Goal: Information Seeking & Learning: Learn about a topic

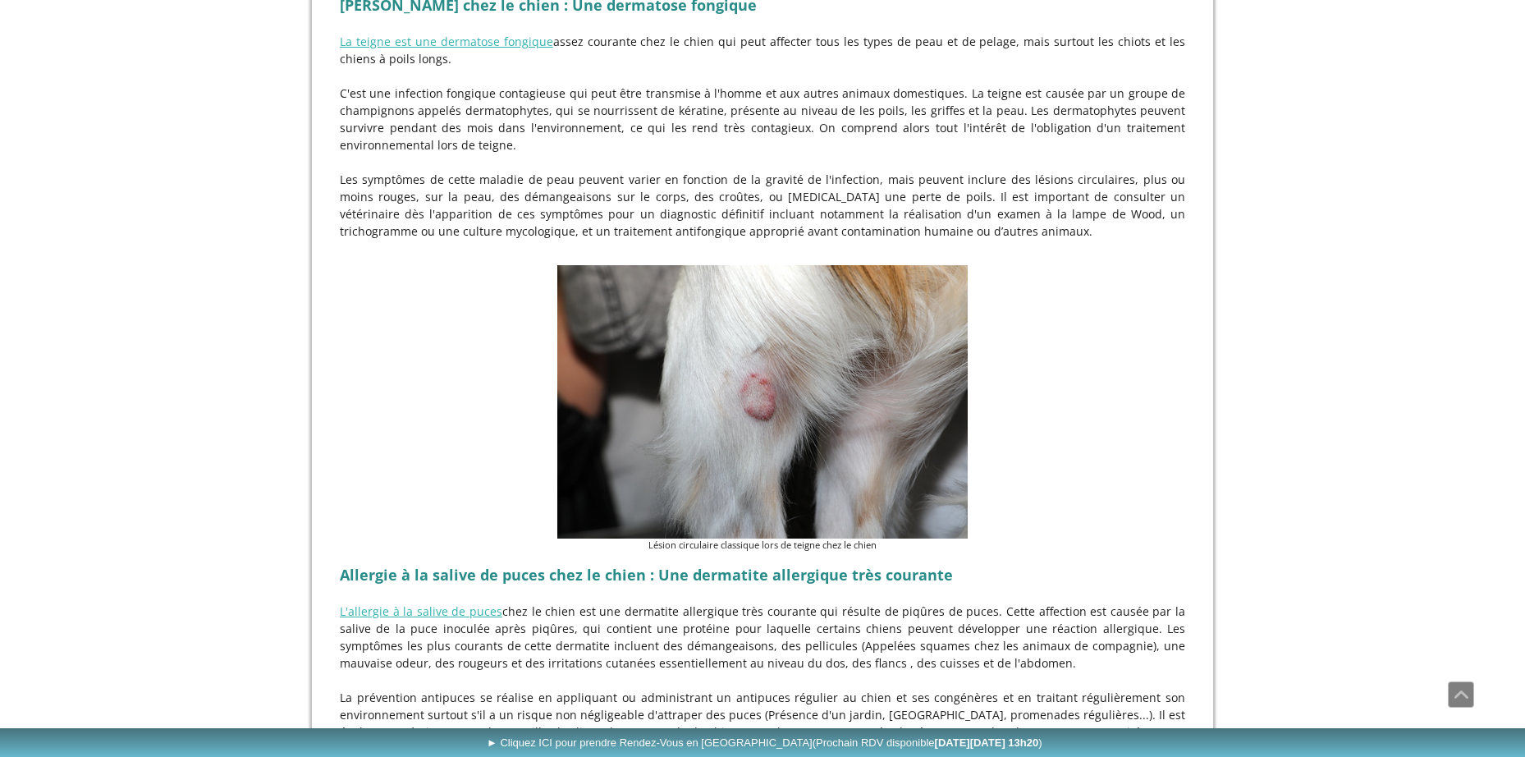
scroll to position [3032, 0]
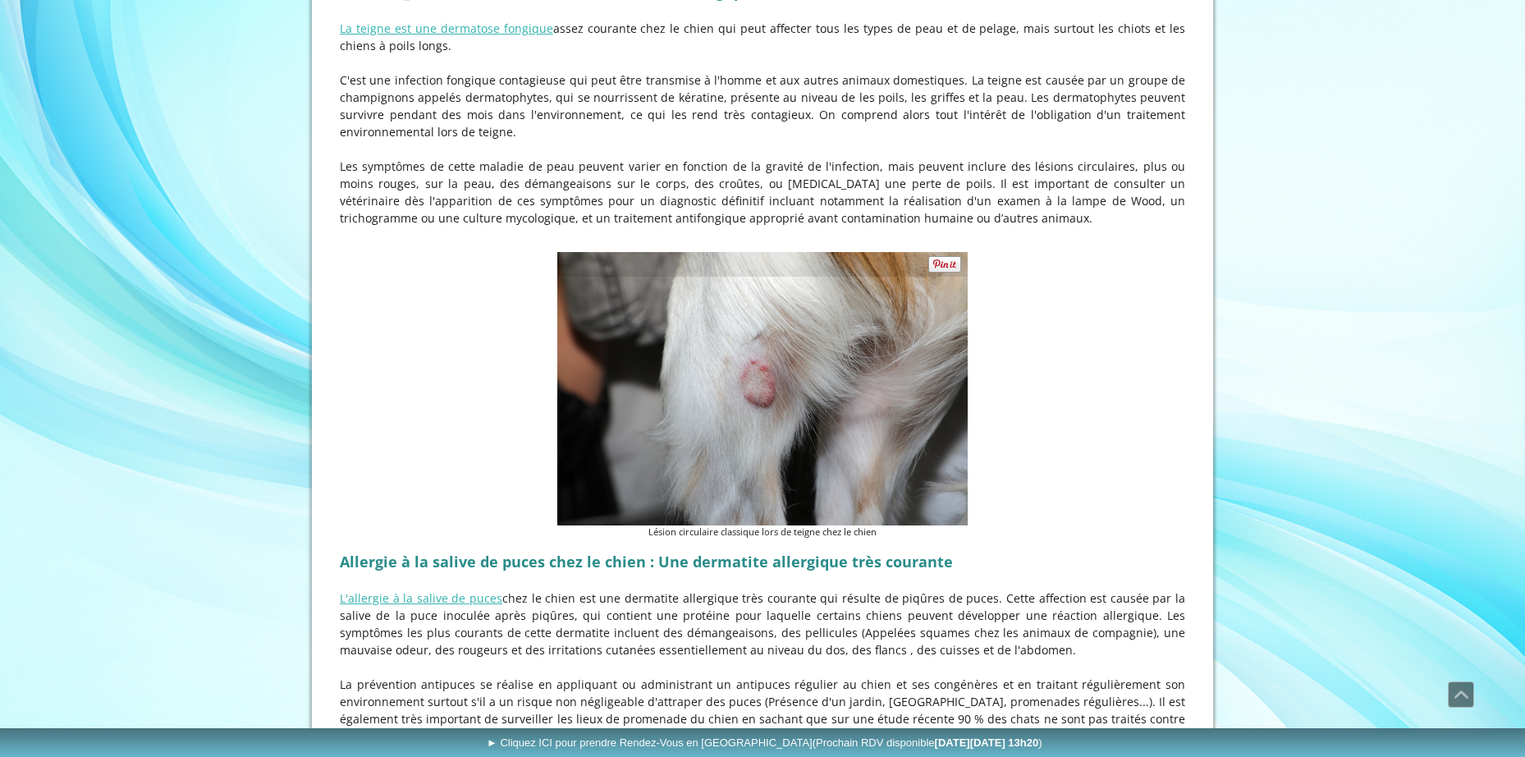
click at [760, 347] on img at bounding box center [762, 388] width 410 height 273
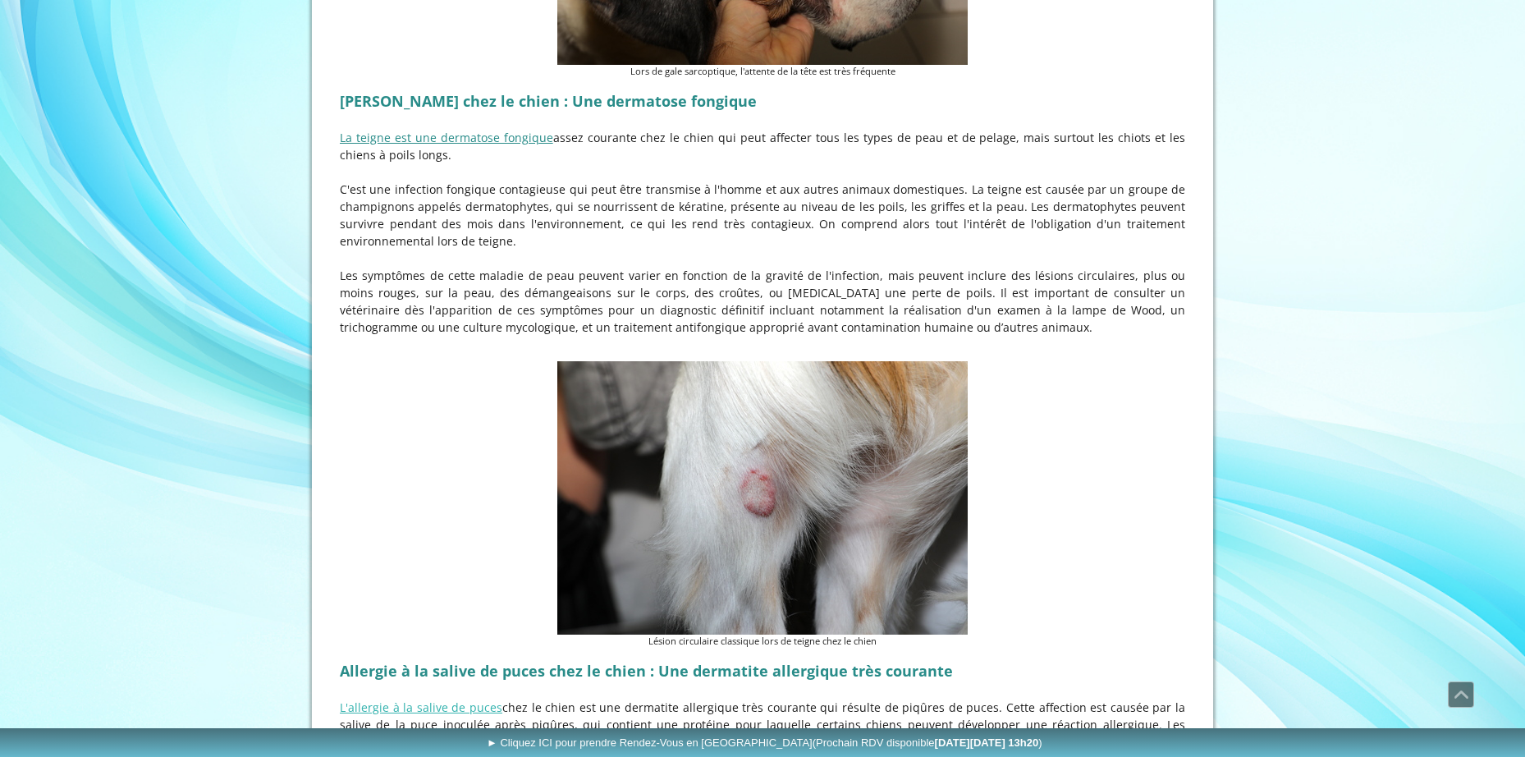
scroll to position [2921, 0]
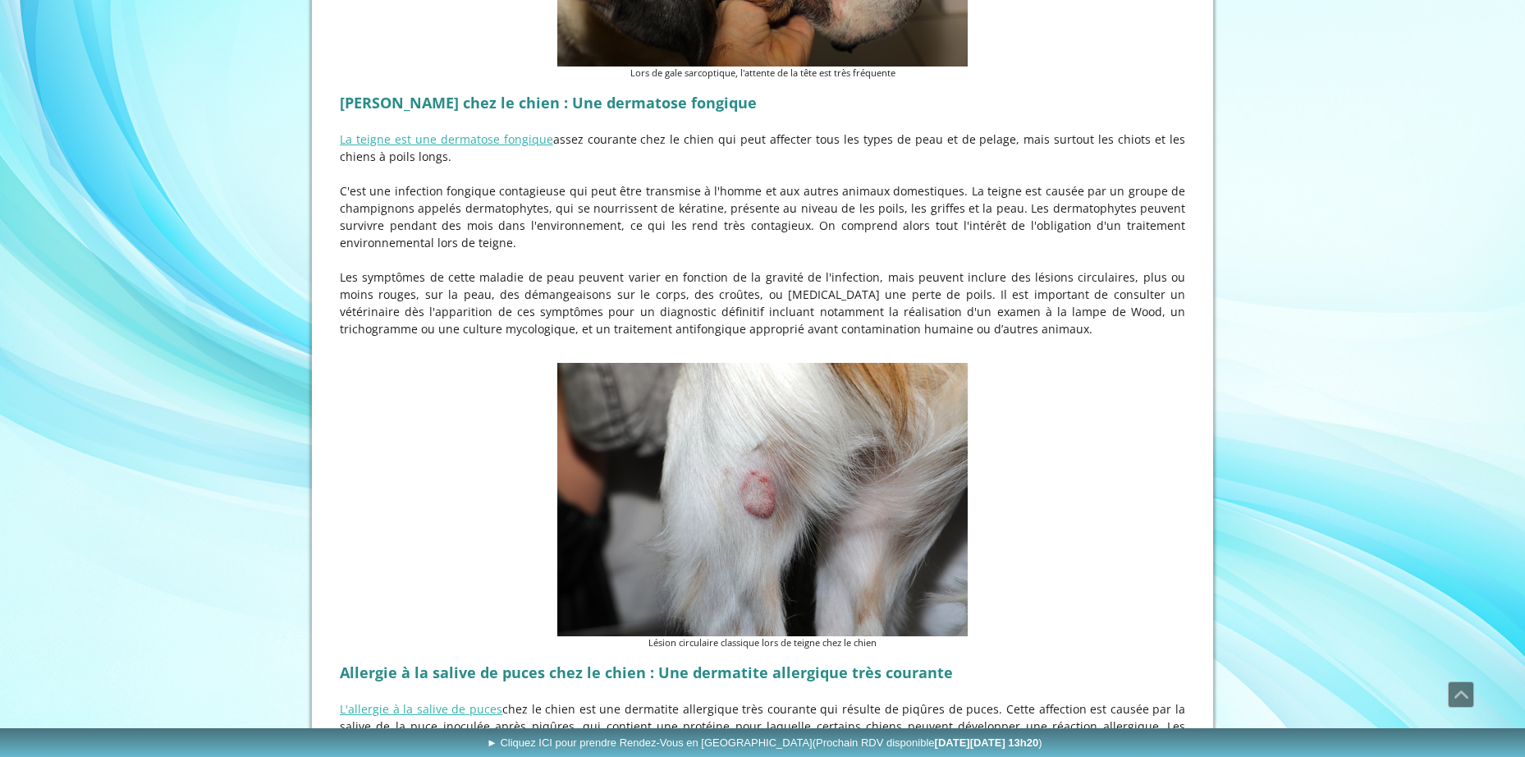
drag, startPoint x: 426, startPoint y: 159, endPoint x: 685, endPoint y: 191, distance: 261.3
click at [685, 191] on p "C'est une infection fongique contagieuse qui peut être transmise à l'homme et a…" at bounding box center [762, 216] width 845 height 69
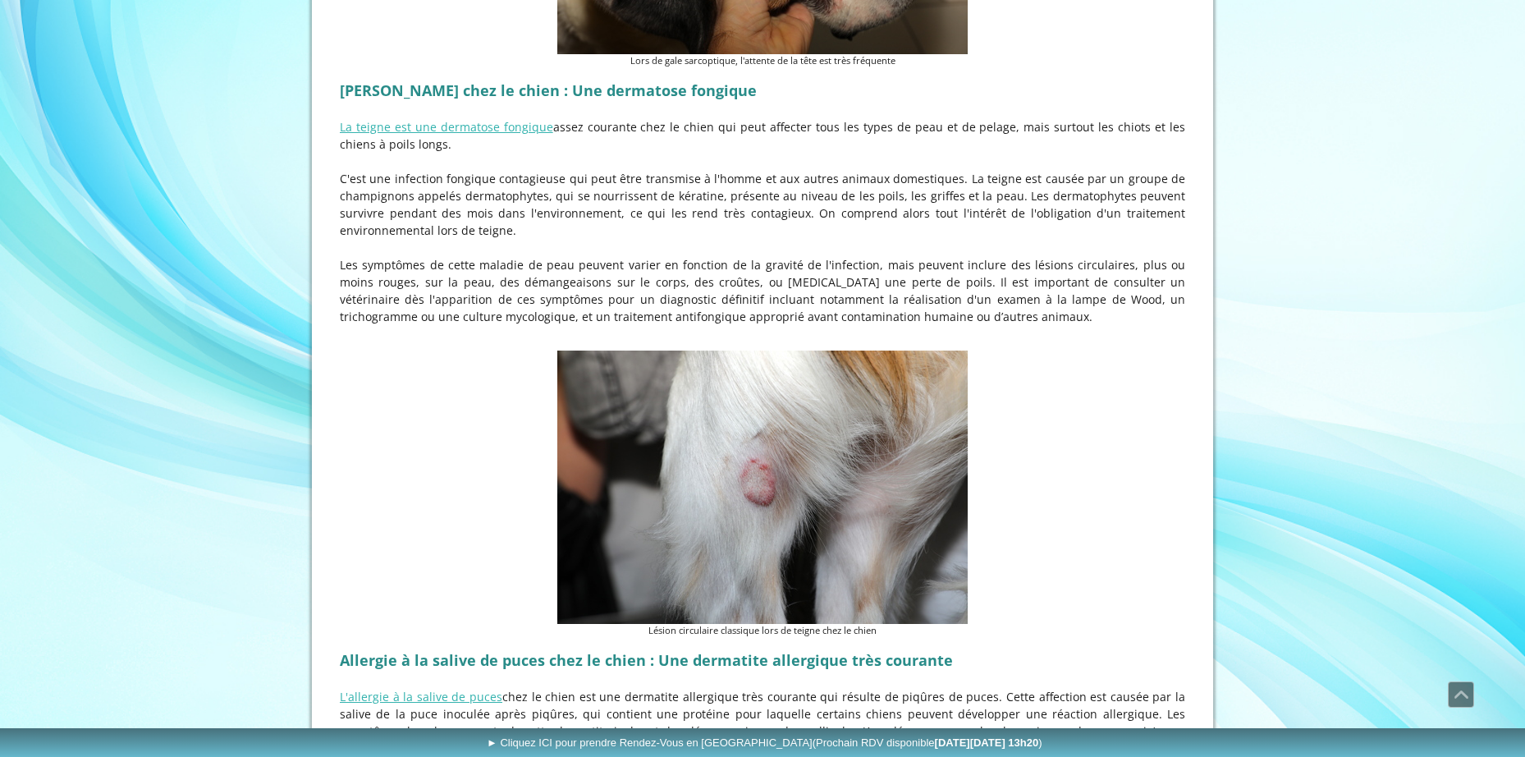
scroll to position [2945, 0]
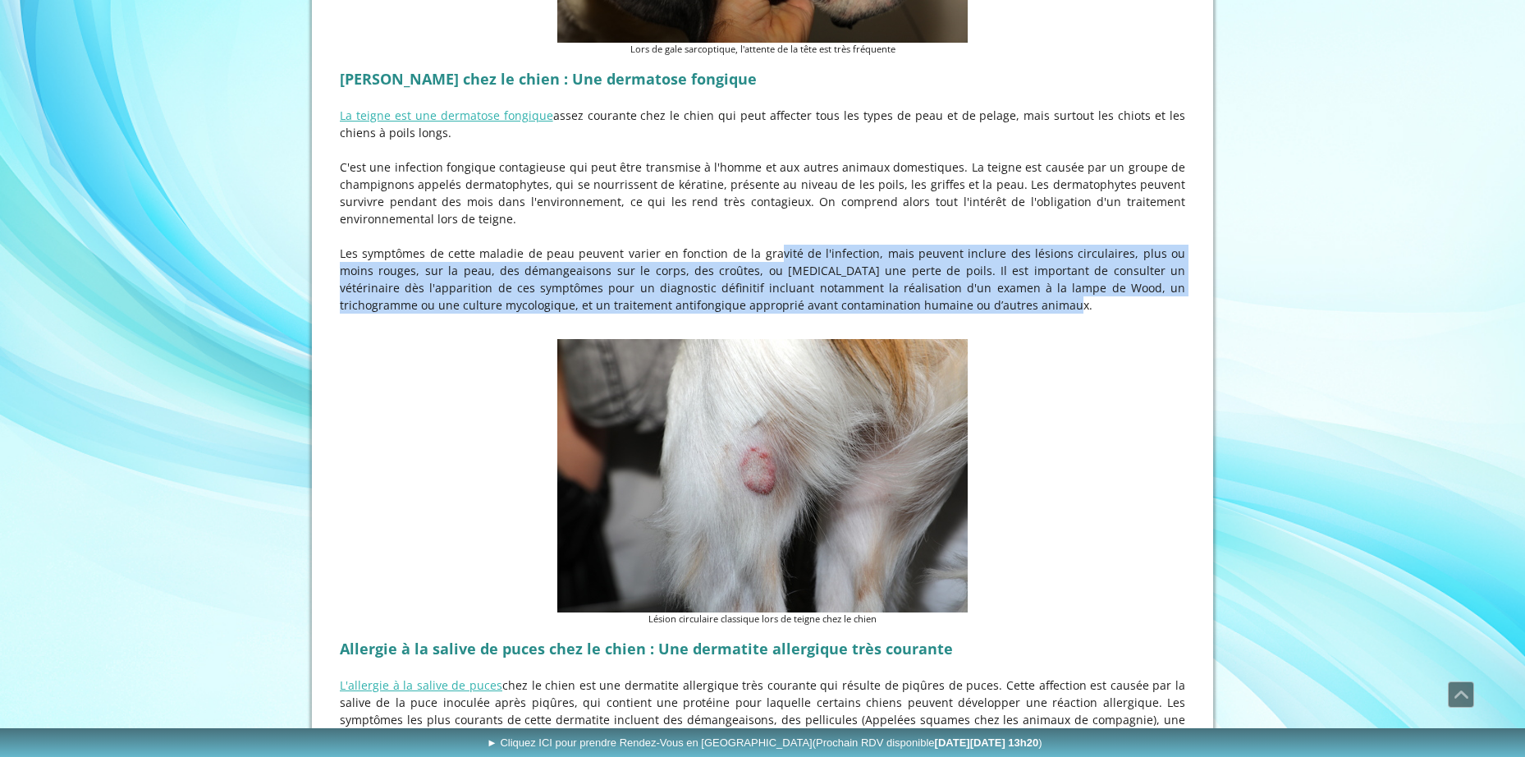
drag, startPoint x: 740, startPoint y: 208, endPoint x: 863, endPoint y: 253, distance: 131.1
click at [928, 252] on p "Les symptômes de cette maladie de peau peuvent varier en fonction de la gravité…" at bounding box center [762, 279] width 845 height 69
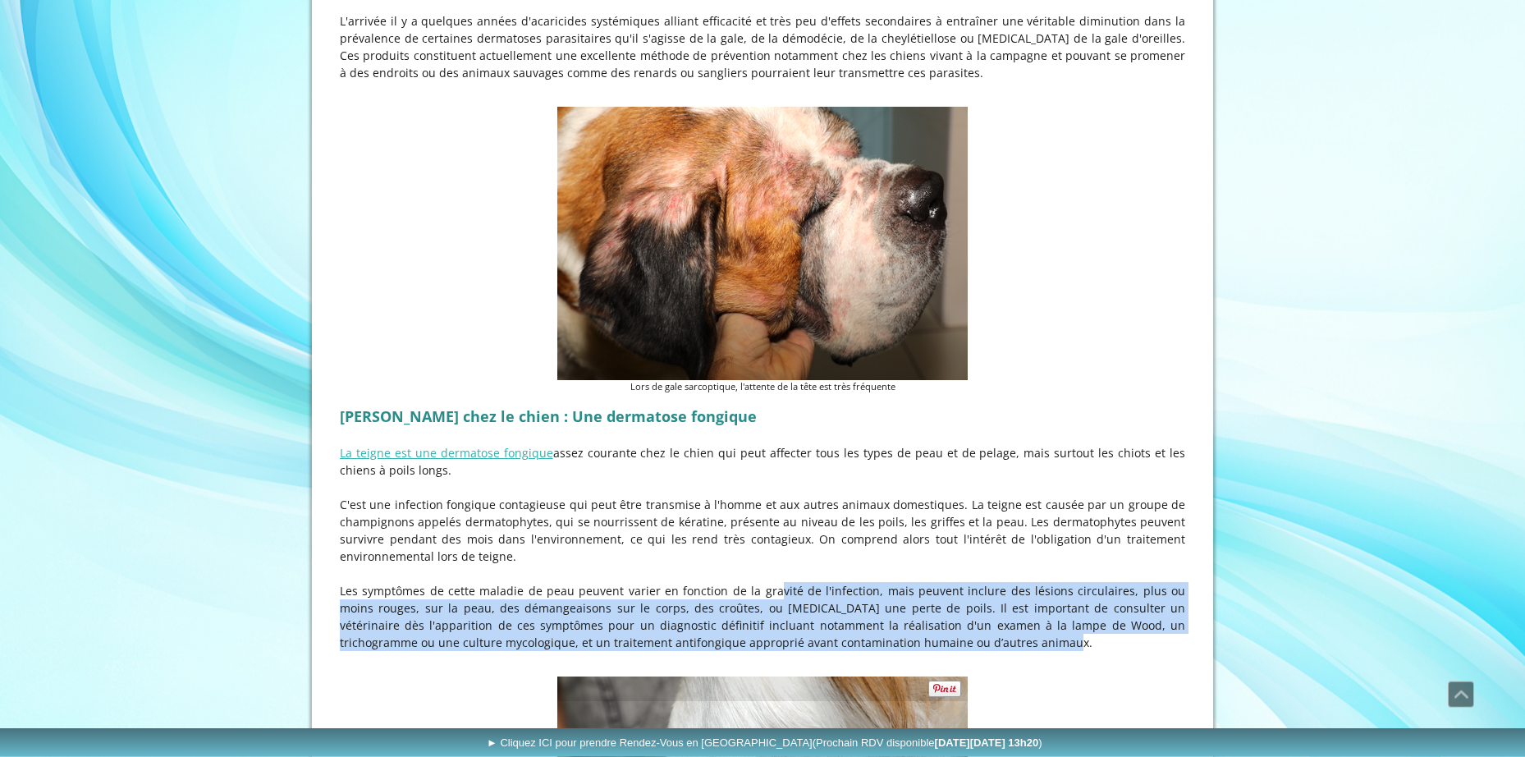
scroll to position [2607, 0]
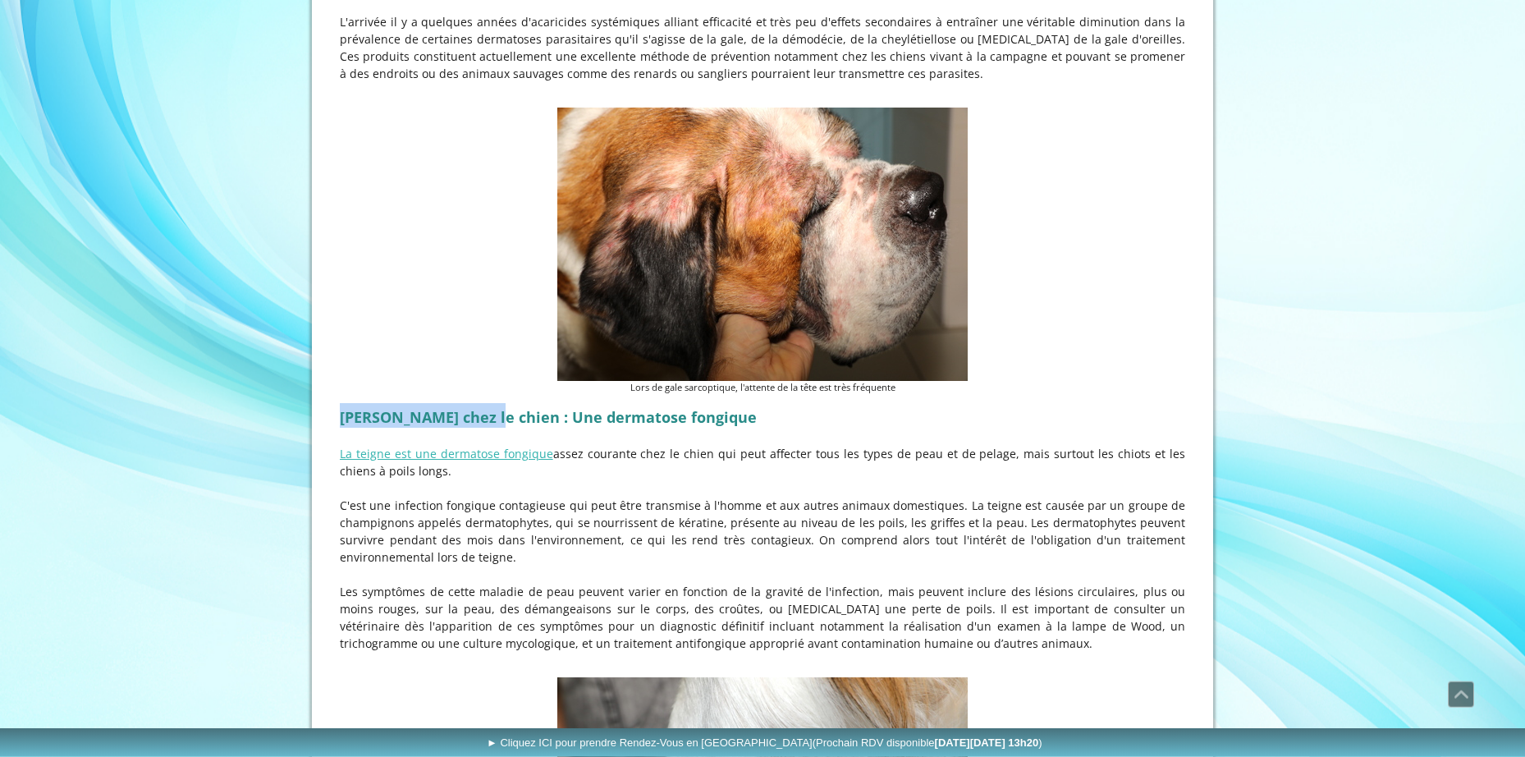
drag, startPoint x: 341, startPoint y: 367, endPoint x: 486, endPoint y: 370, distance: 144.5
click at [486, 407] on strong "[PERSON_NAME] chez le chien : Une dermatose fongique" at bounding box center [548, 417] width 417 height 20
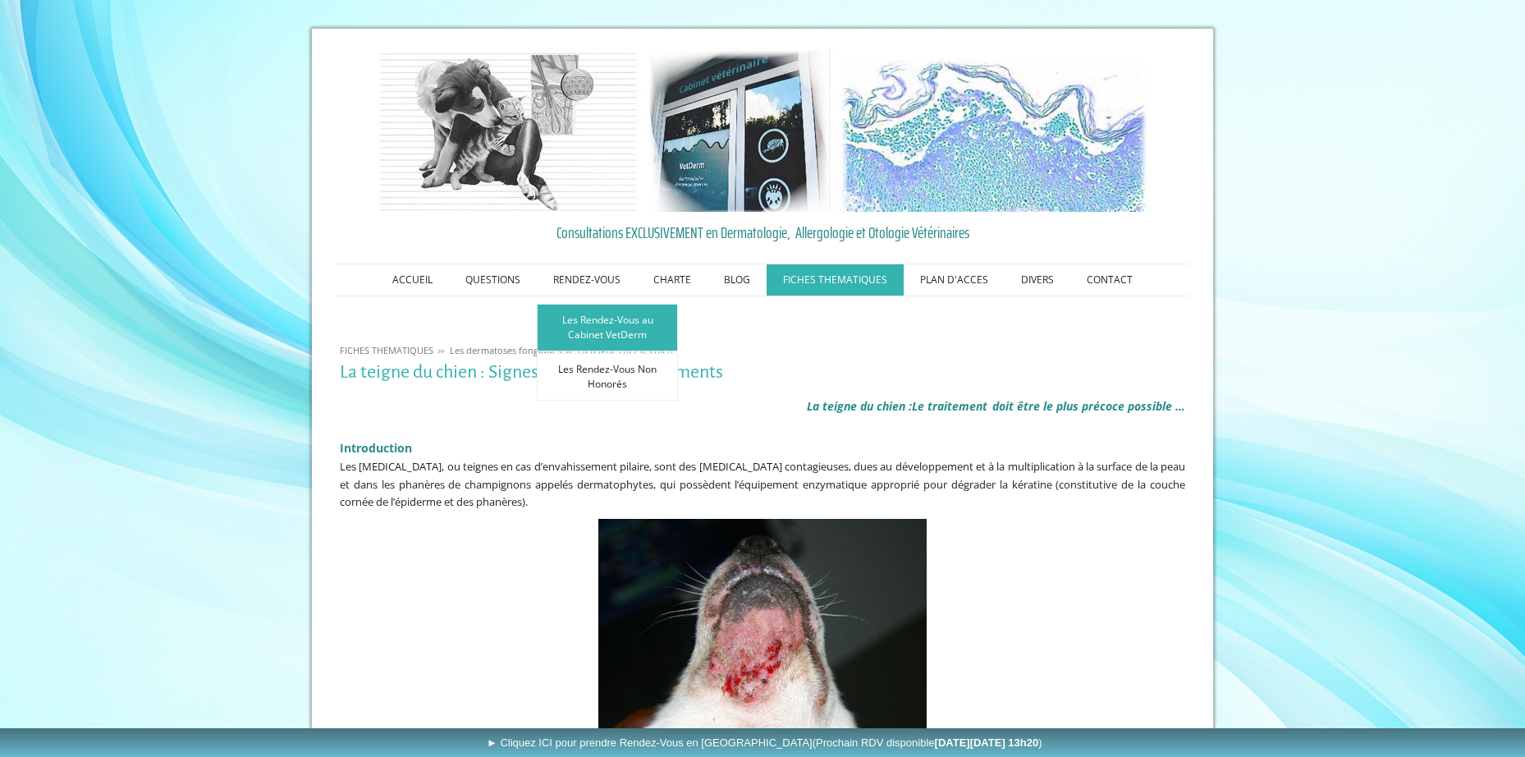
scroll to position [1, 0]
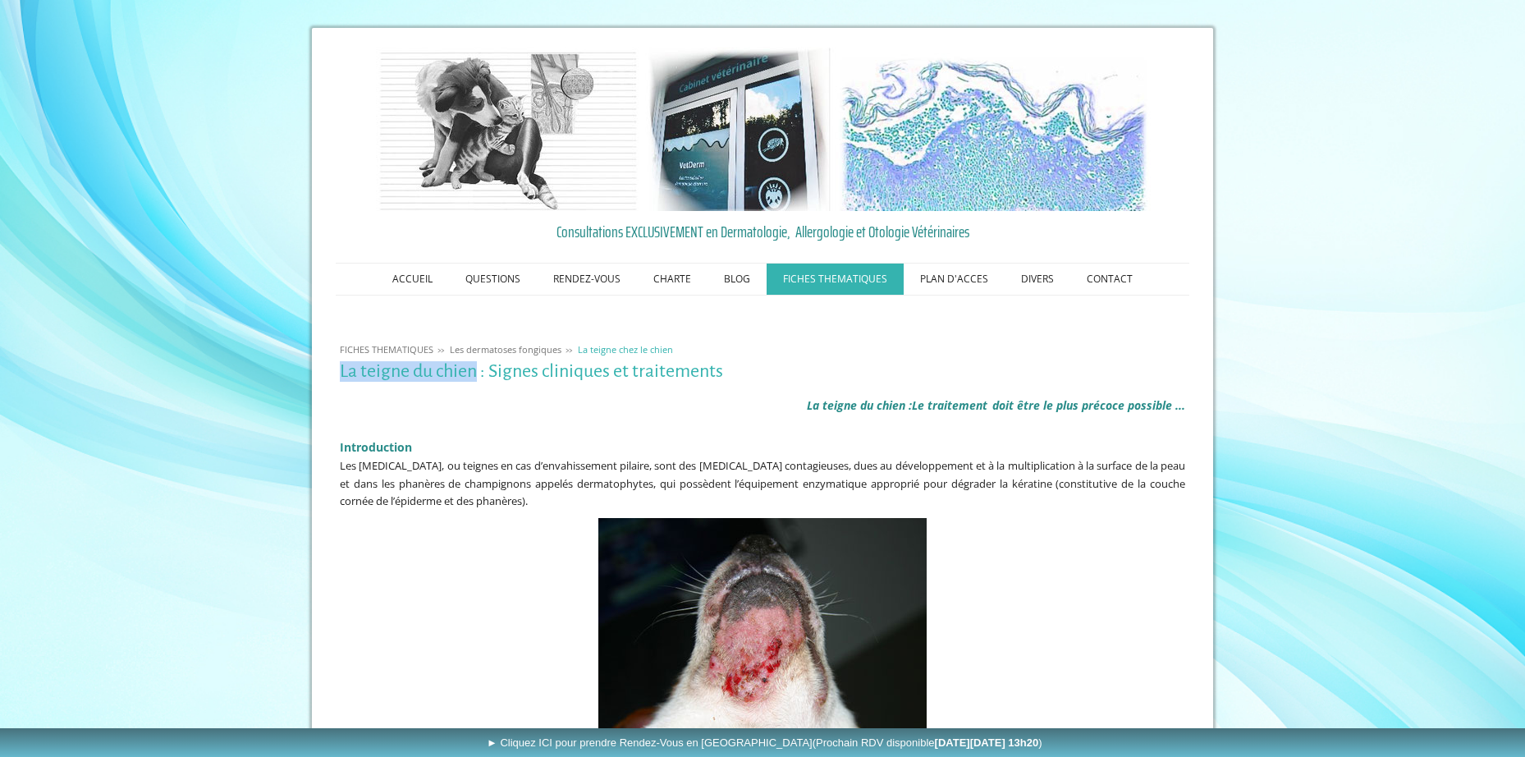
drag, startPoint x: 342, startPoint y: 371, endPoint x: 474, endPoint y: 376, distance: 132.2
click at [475, 376] on h1 "La teigne du chien : Signes cliniques et traitements" at bounding box center [762, 371] width 845 height 21
copy h1 "La teigne du chien"
